Goal: Check status

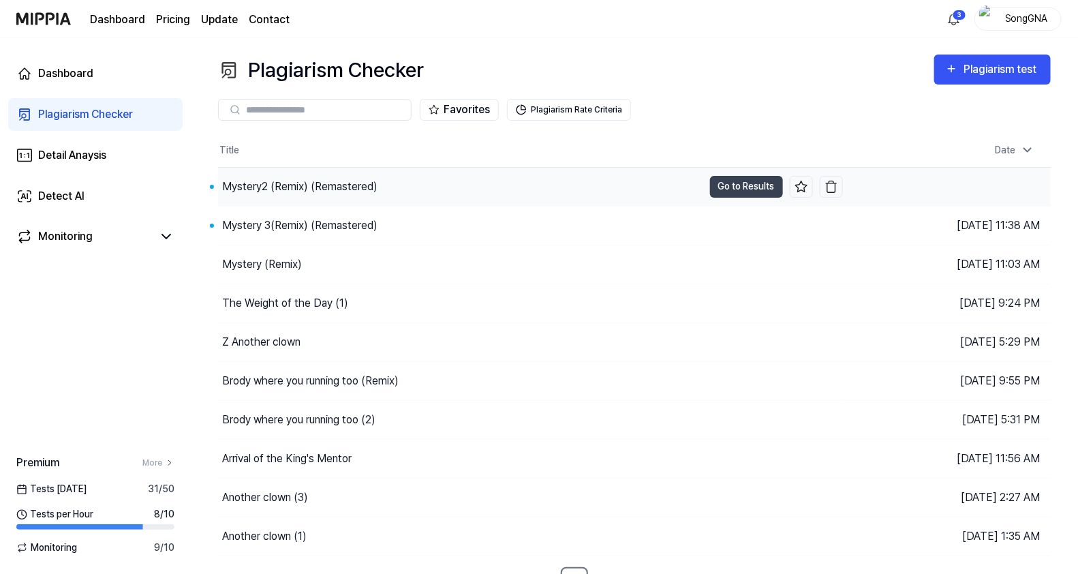
click at [310, 191] on div "Mystery2 (Remix) (Remastered)" at bounding box center [299, 187] width 155 height 16
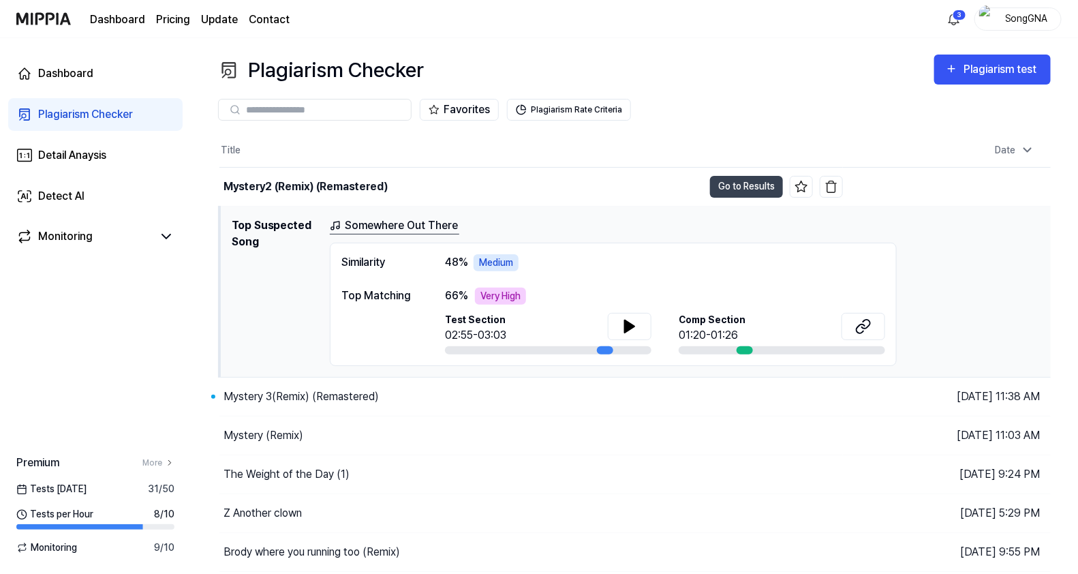
click at [495, 144] on th "Title" at bounding box center [531, 150] width 624 height 33
click at [722, 185] on button "Go to Results" at bounding box center [746, 187] width 73 height 22
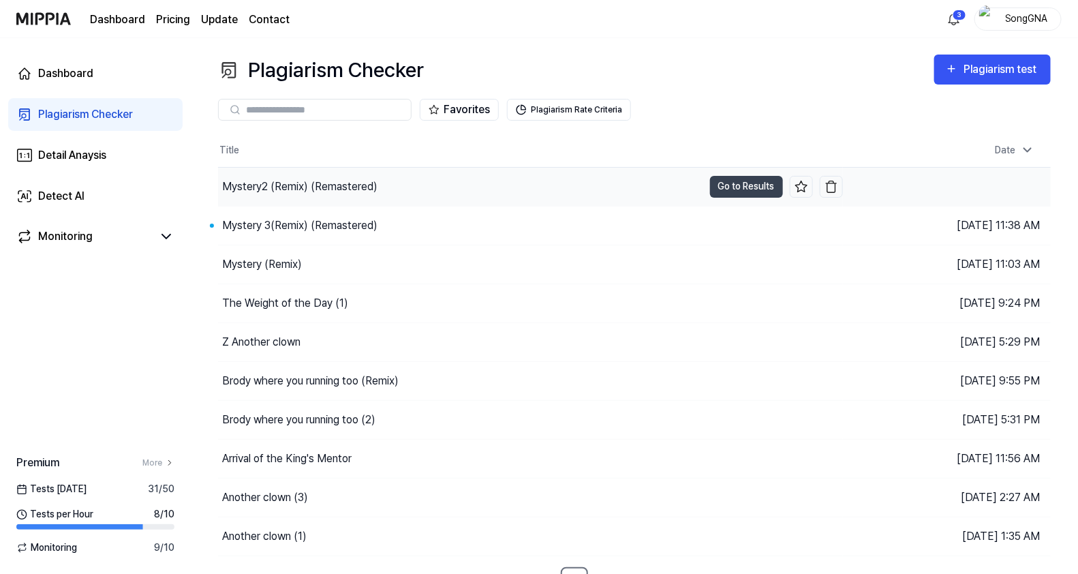
scroll to position [18, 0]
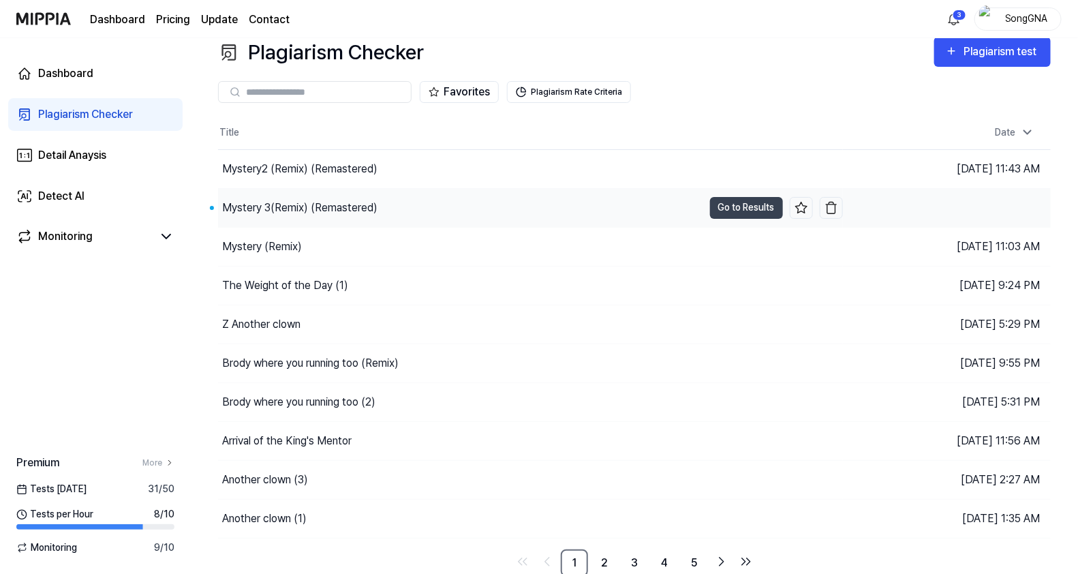
click at [325, 211] on div "Mystery 3(Remix) (Remastered)" at bounding box center [299, 208] width 155 height 16
